Goal: Browse casually

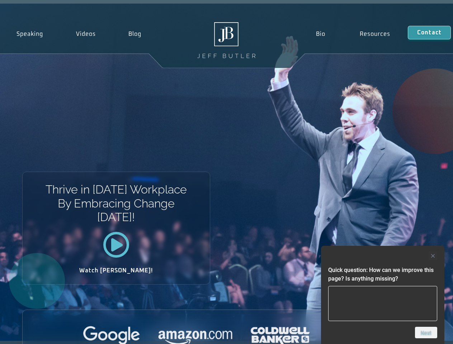
click at [226, 172] on div "Thrive in [DATE] Workplace By Embracing Change [DATE]! Watch [PERSON_NAME]!" at bounding box center [226, 173] width 453 height 338
click at [383, 256] on div at bounding box center [382, 256] width 109 height 9
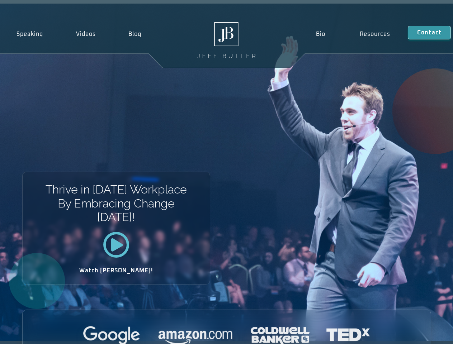
click at [426, 333] on div at bounding box center [227, 336] width 408 height 20
click at [226, 172] on div "Thrive in [DATE] Workplace By Embracing Change [DATE]! Watch [PERSON_NAME]!" at bounding box center [226, 173] width 453 height 338
